Goal: Task Accomplishment & Management: Use online tool/utility

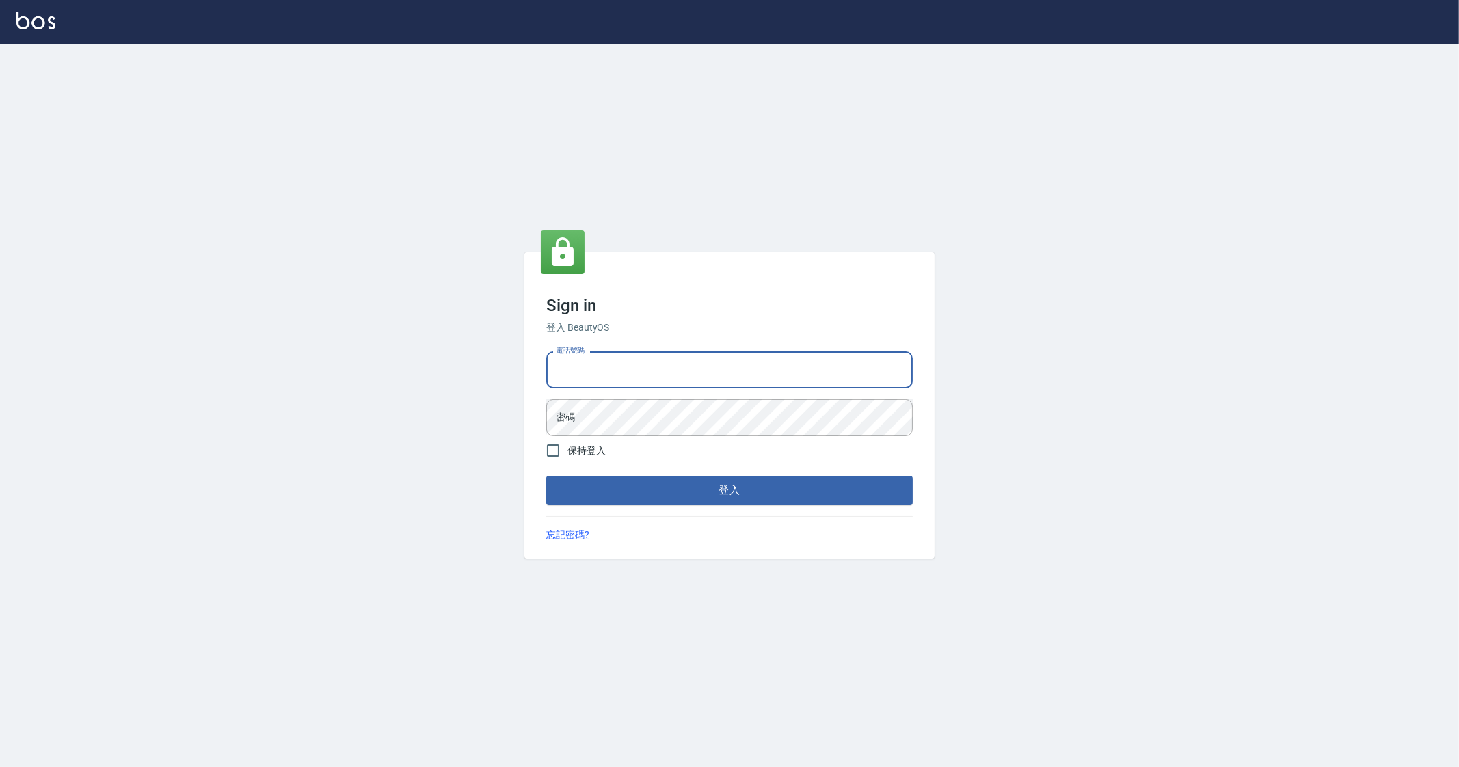
click at [665, 360] on input "電話號碼" at bounding box center [729, 369] width 366 height 37
type input "0912345"
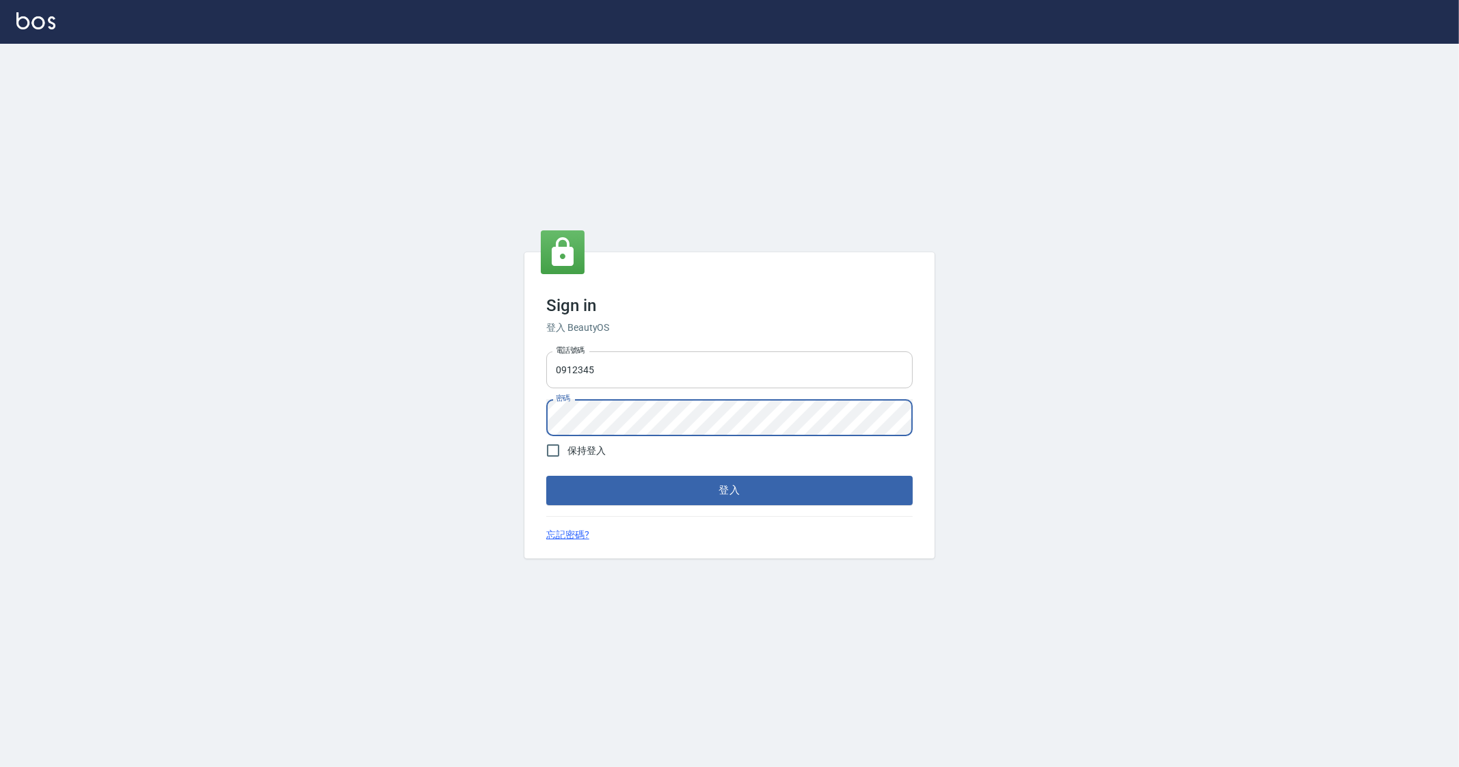
click at [546, 476] on button "登入" at bounding box center [729, 490] width 366 height 29
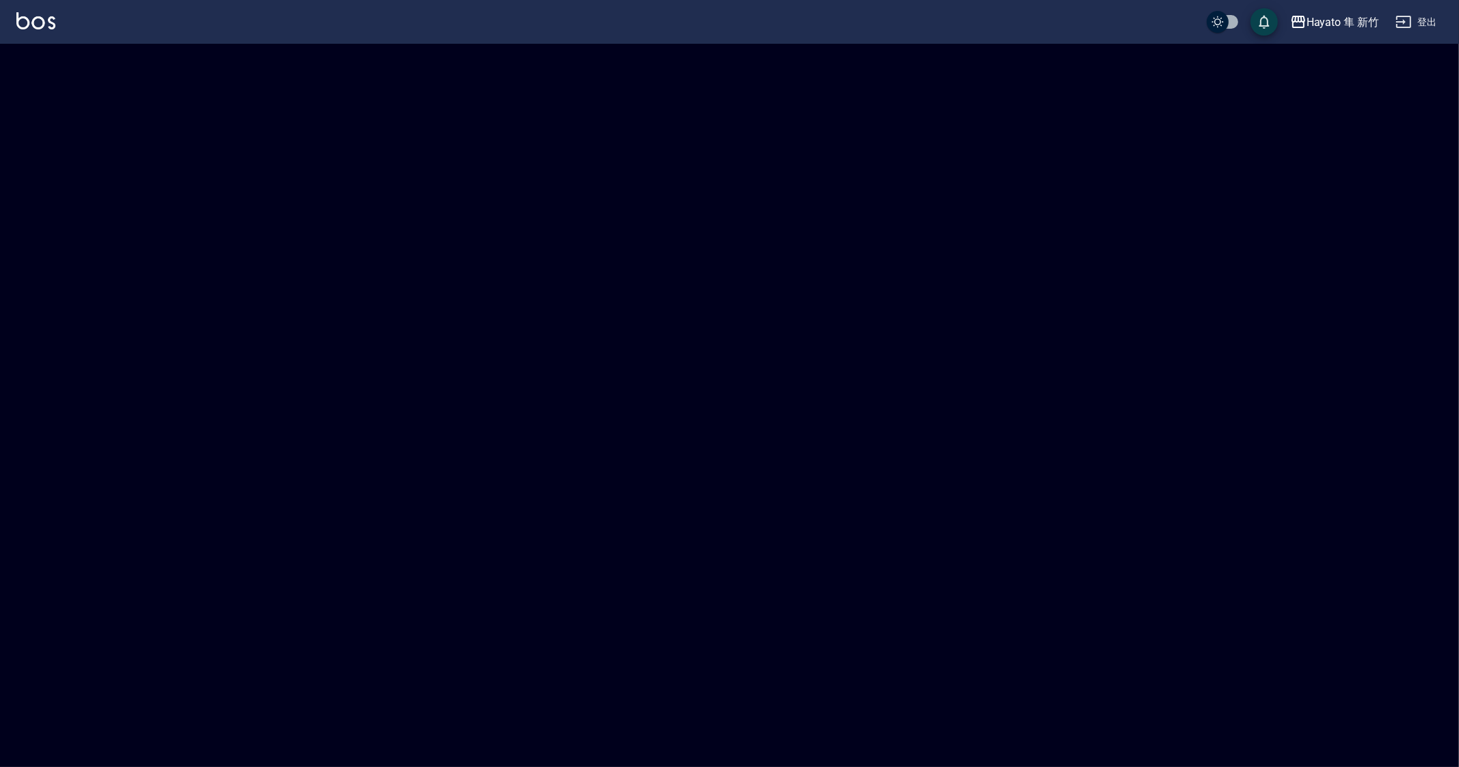
checkbox input "true"
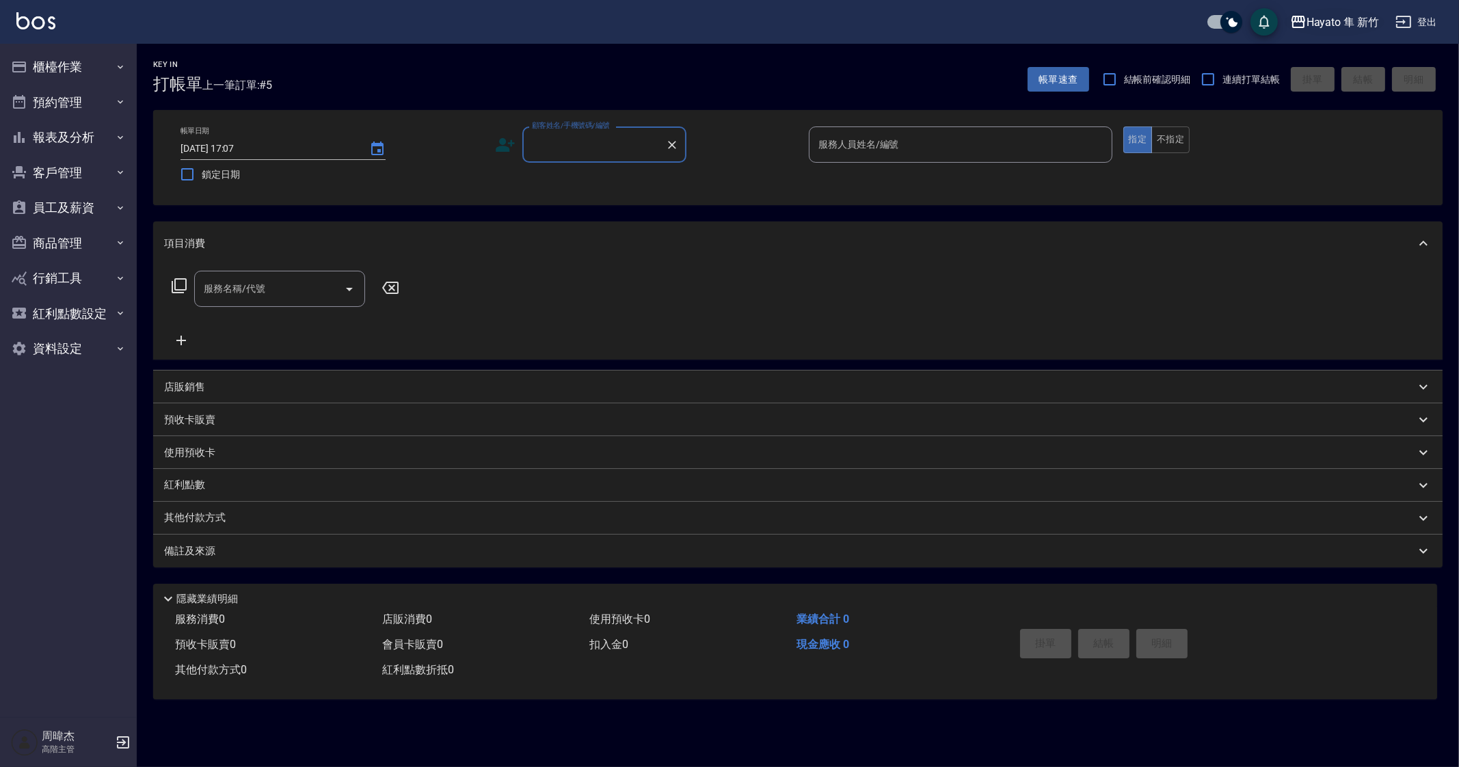
click at [1328, 25] on div "Hayato 隼 新竹" at bounding box center [1343, 22] width 72 height 17
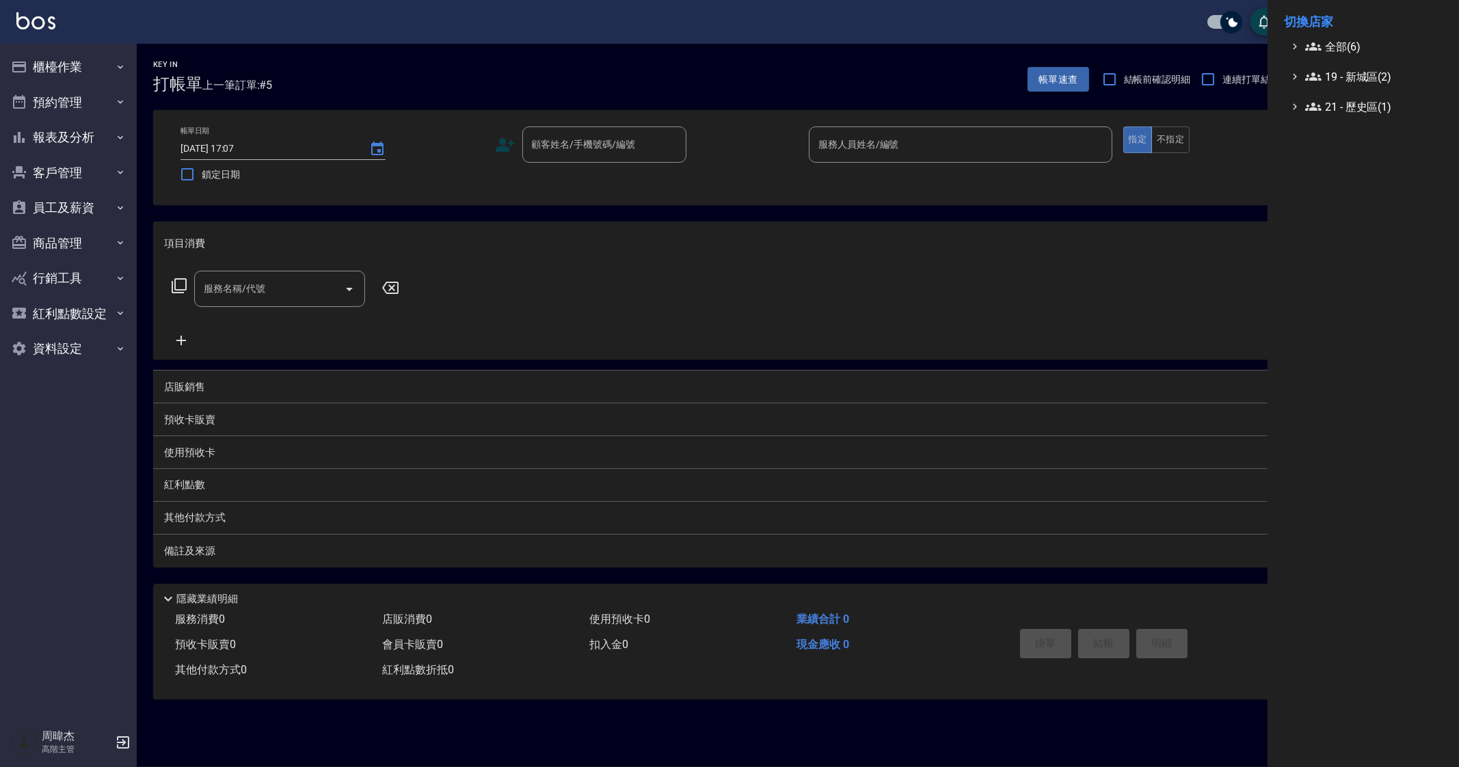
click at [1327, 37] on li "切換店家" at bounding box center [1363, 21] width 159 height 33
click at [1330, 48] on span "全部(6)" at bounding box center [1371, 46] width 132 height 16
click at [1378, 167] on div "Envy 中山 Hayato 隼 Hayato 隼 新竹 Holy 中山 Holy 延吉 Holy 民權" at bounding box center [1370, 121] width 145 height 133
click at [1378, 168] on div "Envy 中山 Hayato 隼 Hayato 隼 新竹 Holy 中山 Holy 延吉 Holy 民權" at bounding box center [1370, 121] width 145 height 133
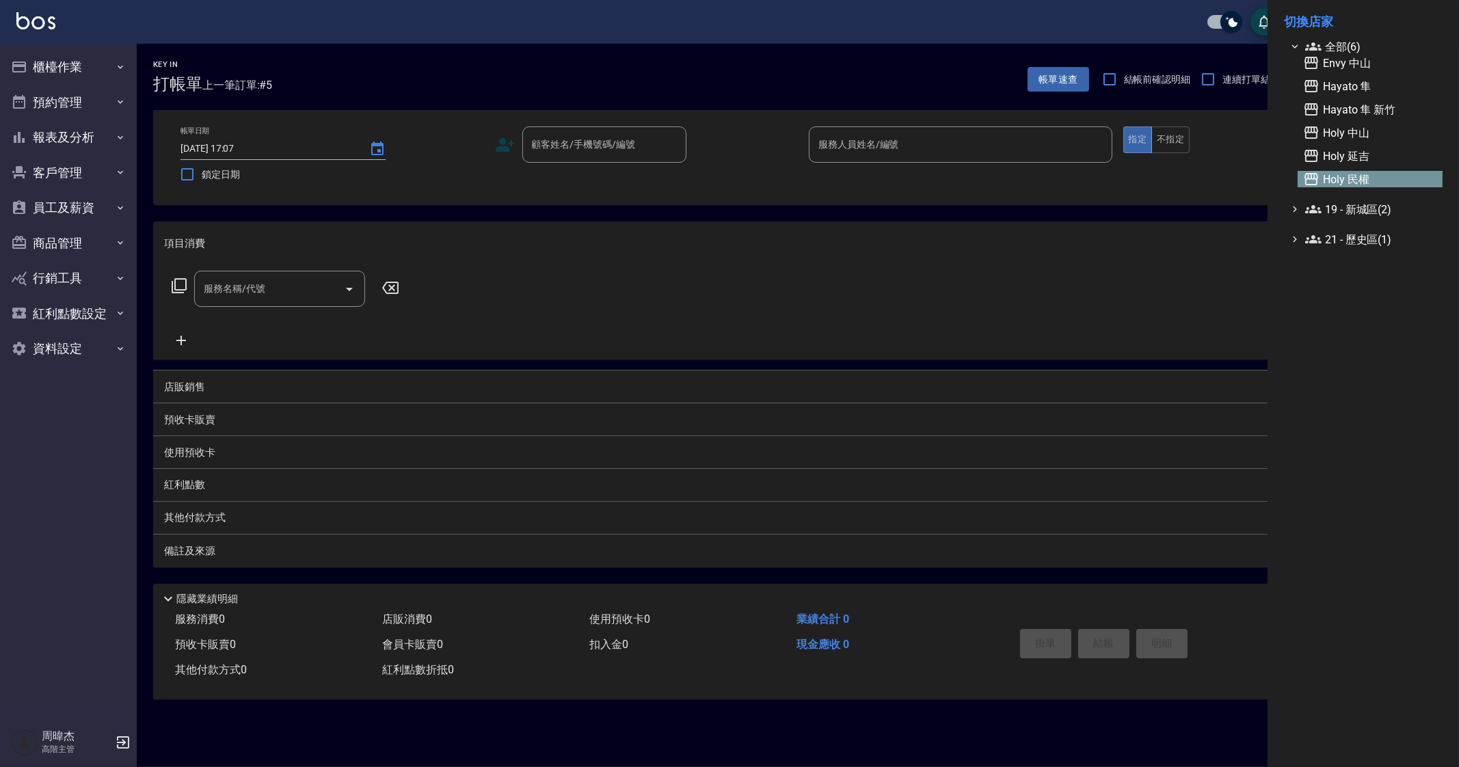
click at [1378, 172] on span "Holy 民權" at bounding box center [1370, 179] width 134 height 16
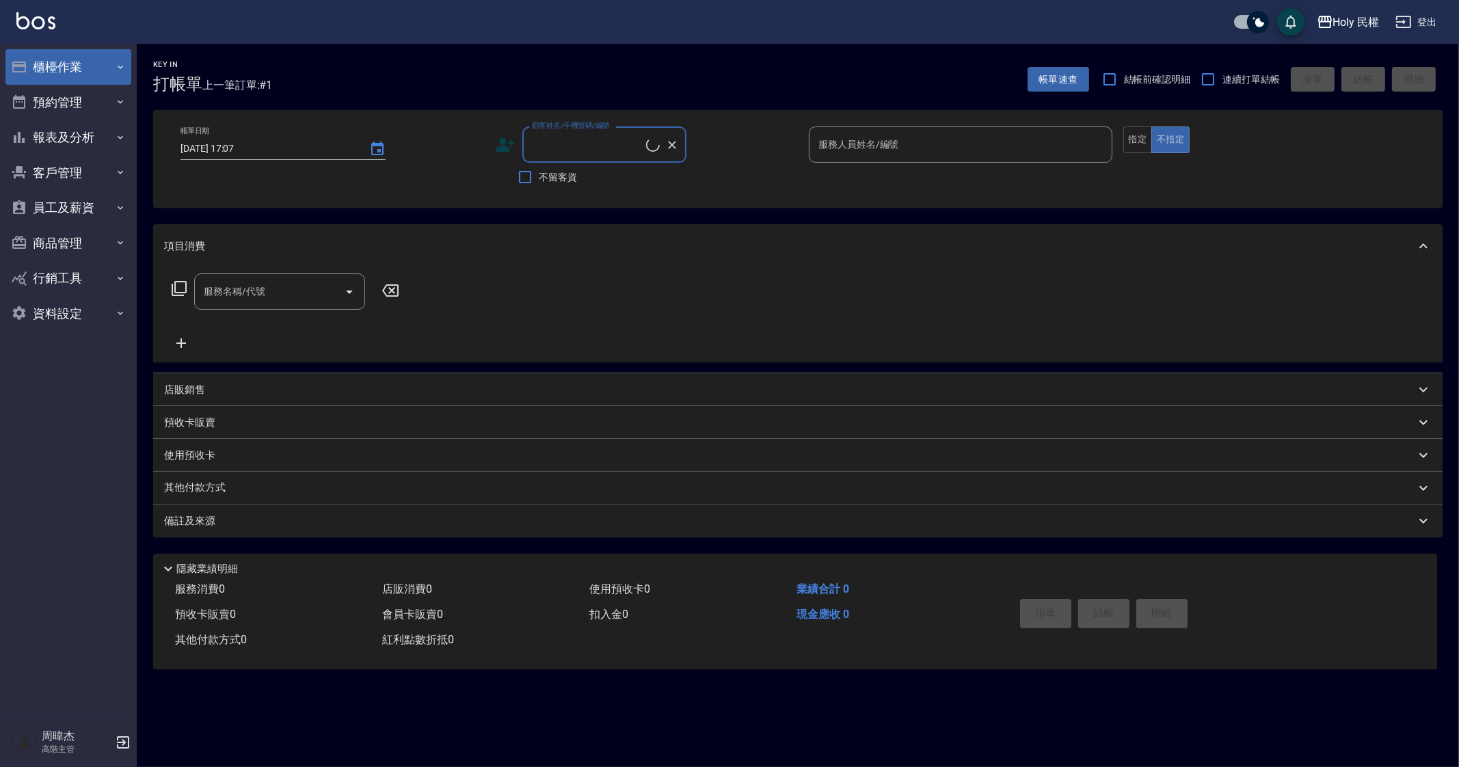
click at [90, 70] on button "櫃檯作業" at bounding box center [68, 67] width 126 height 36
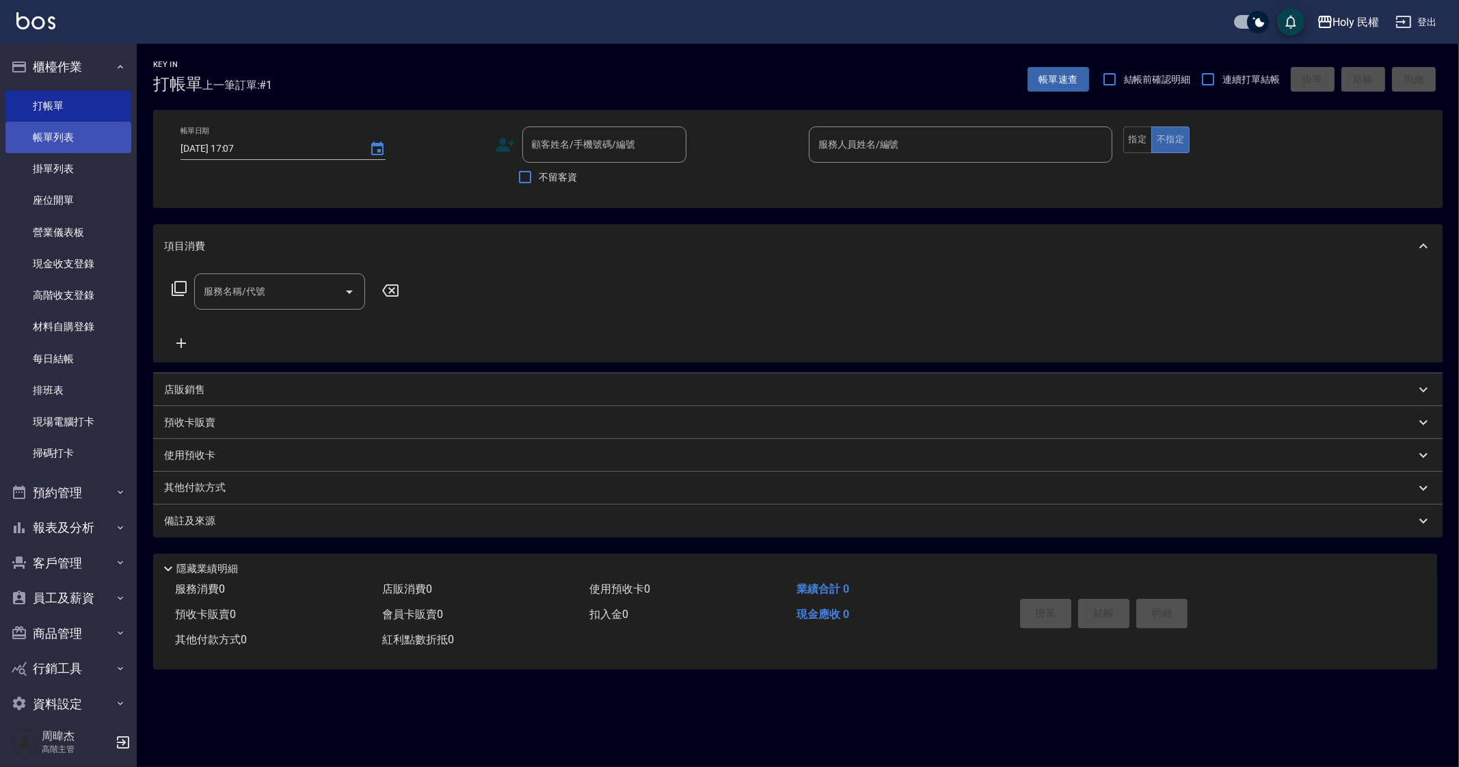
drag, startPoint x: 68, startPoint y: 142, endPoint x: 118, endPoint y: 152, distance: 50.3
click at [68, 142] on link "帳單列表" at bounding box center [68, 137] width 126 height 31
